Goal: Find specific page/section

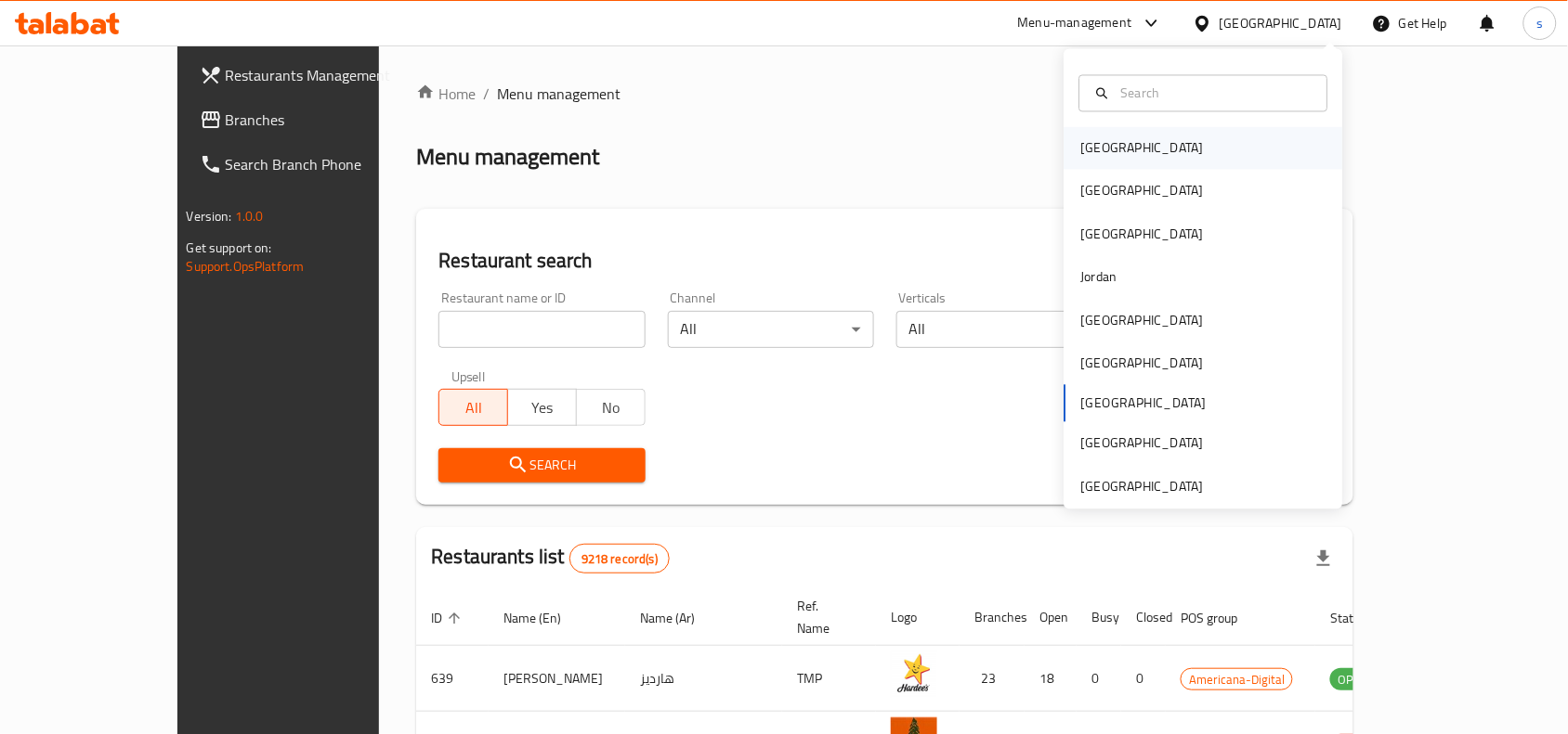
click at [1115, 154] on div "[GEOGRAPHIC_DATA]" at bounding box center [1142, 148] width 152 height 42
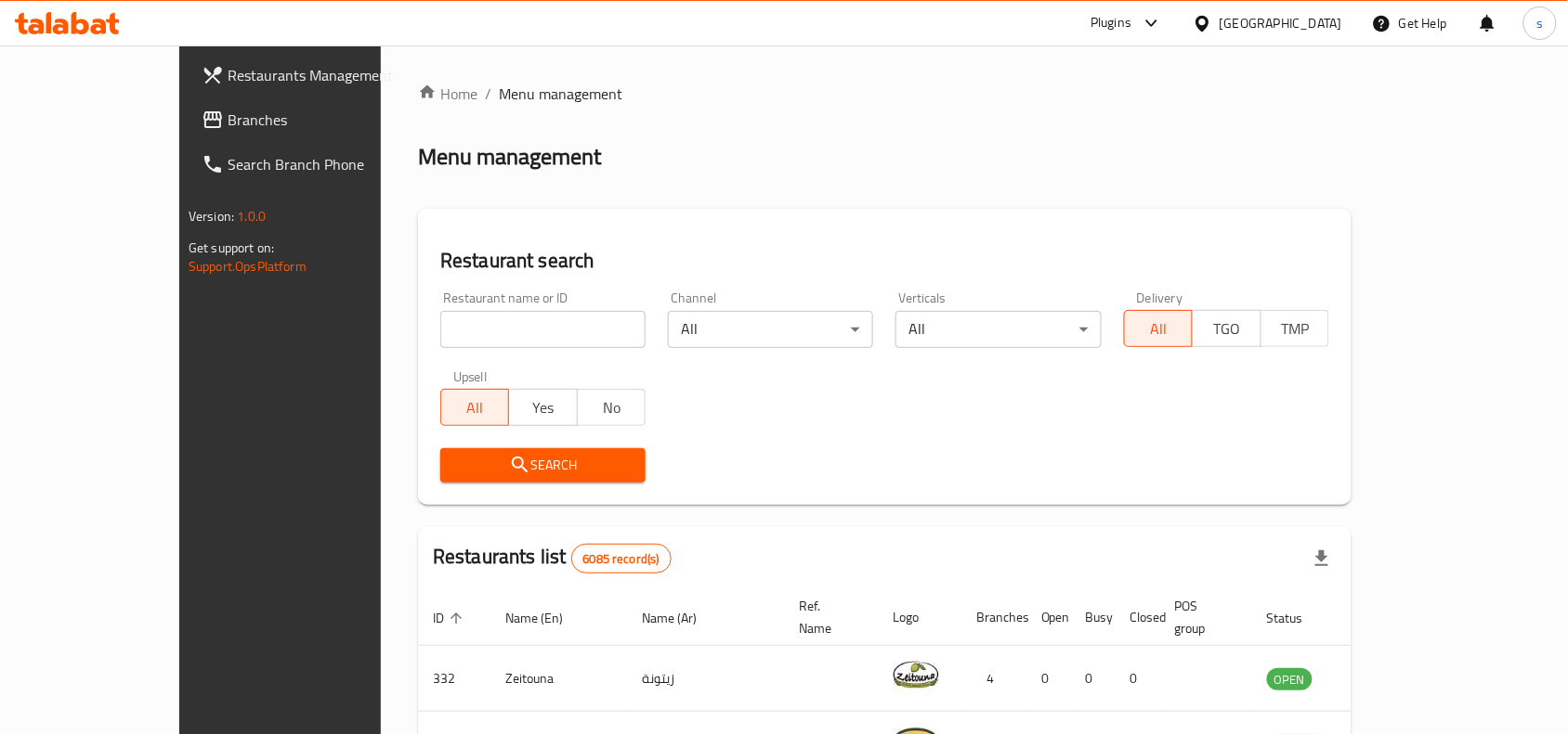
click at [1310, 22] on div "Bahrain" at bounding box center [1281, 23] width 123 height 21
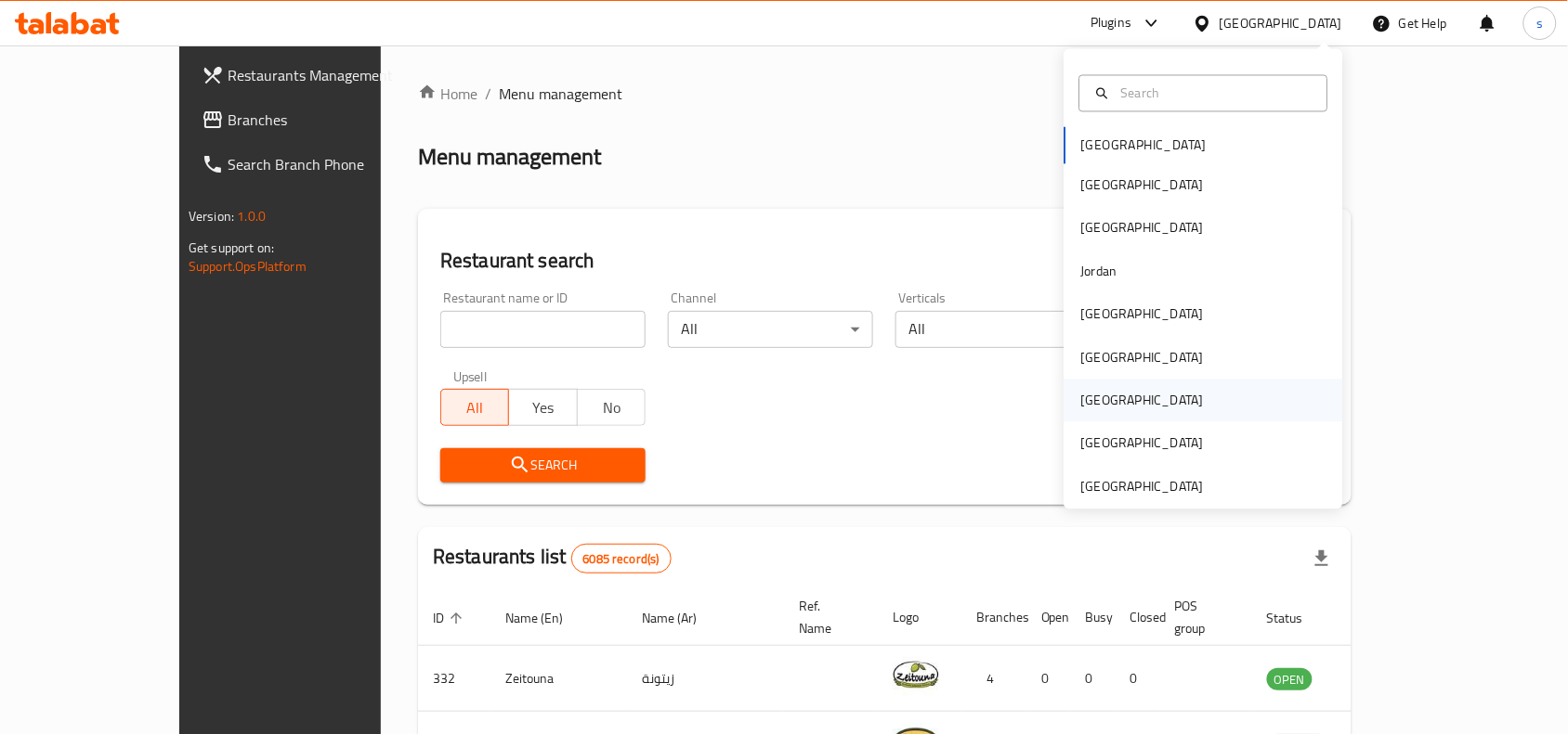
click at [1084, 414] on div "[GEOGRAPHIC_DATA]" at bounding box center [1142, 401] width 152 height 42
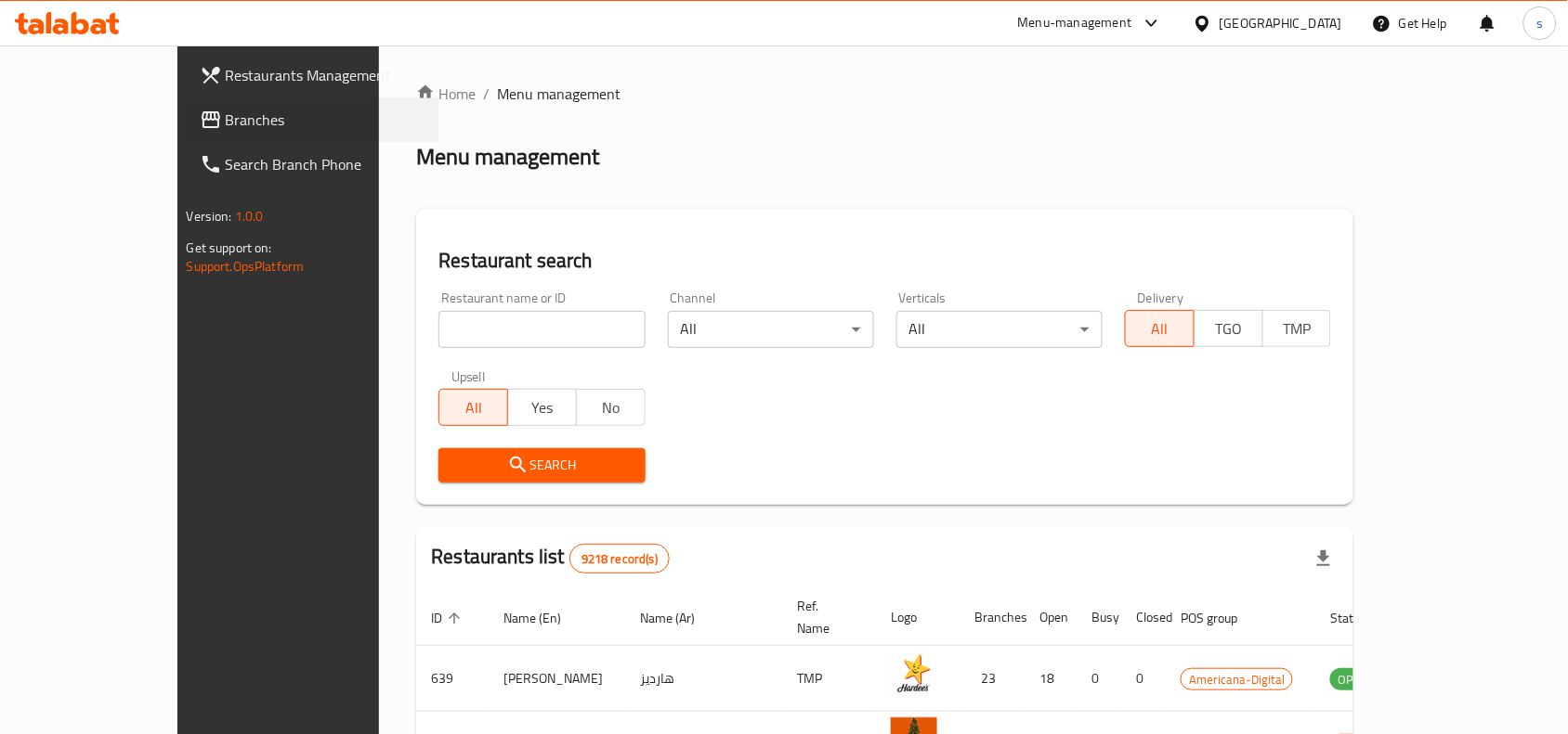
click at [181, 107] on div "Branches" at bounding box center [310, 119] width 258 height 44
click at [202, 112] on icon at bounding box center [211, 120] width 19 height 17
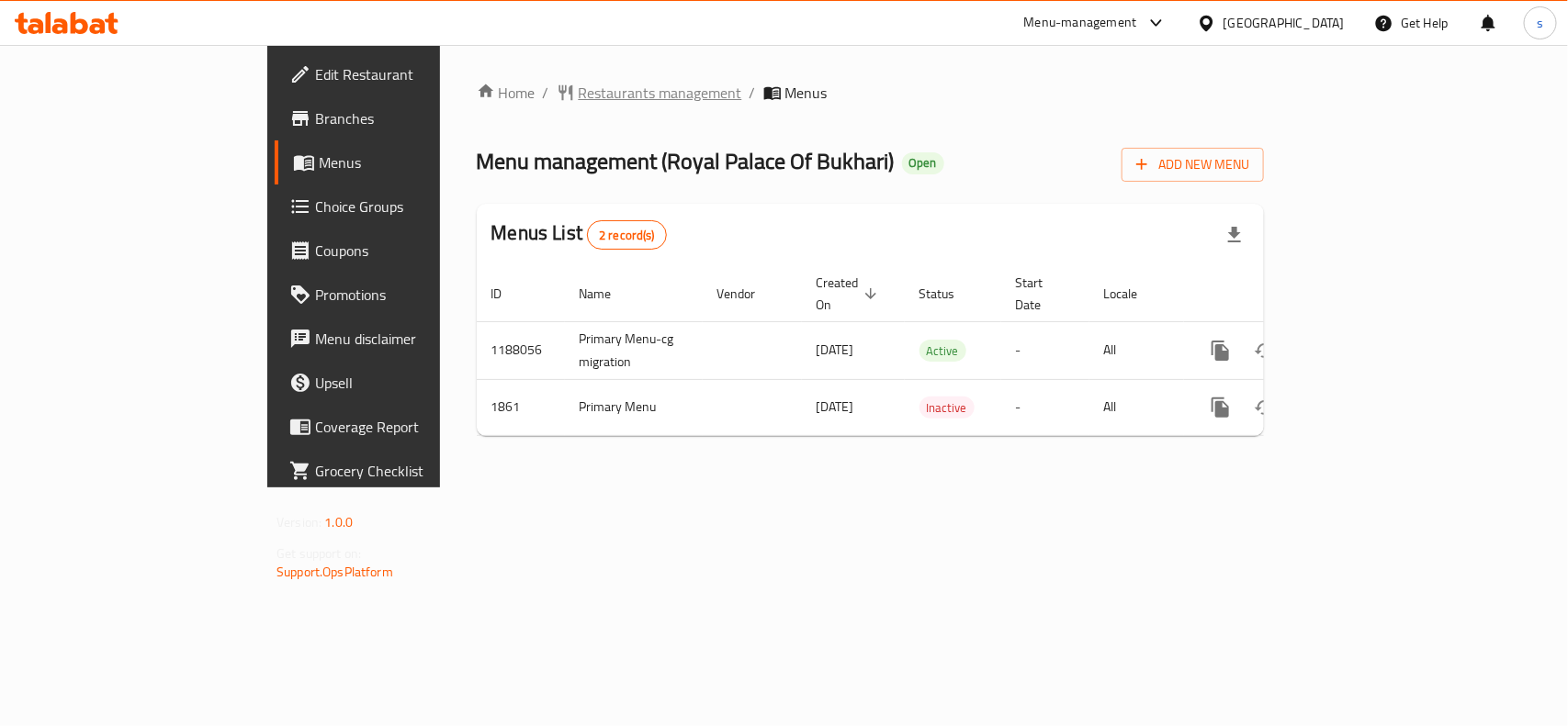
click at [579, 82] on span "Restaurants management" at bounding box center [660, 93] width 163 height 22
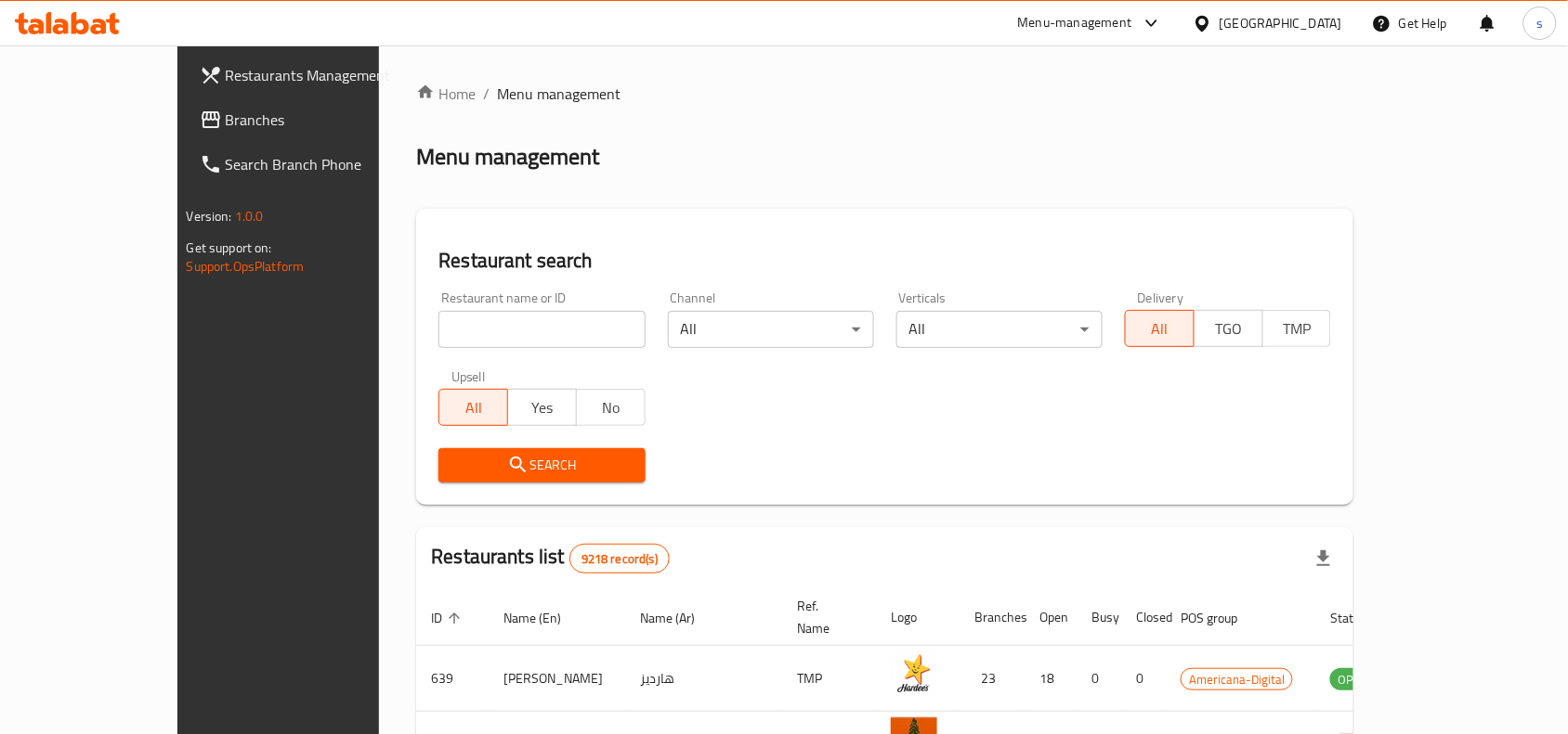
click at [504, 341] on input "search" at bounding box center [542, 329] width 207 height 38
paste input "1257"
type input "1257"
click button "Search" at bounding box center [542, 466] width 207 height 35
